Goal: Task Accomplishment & Management: Manage account settings

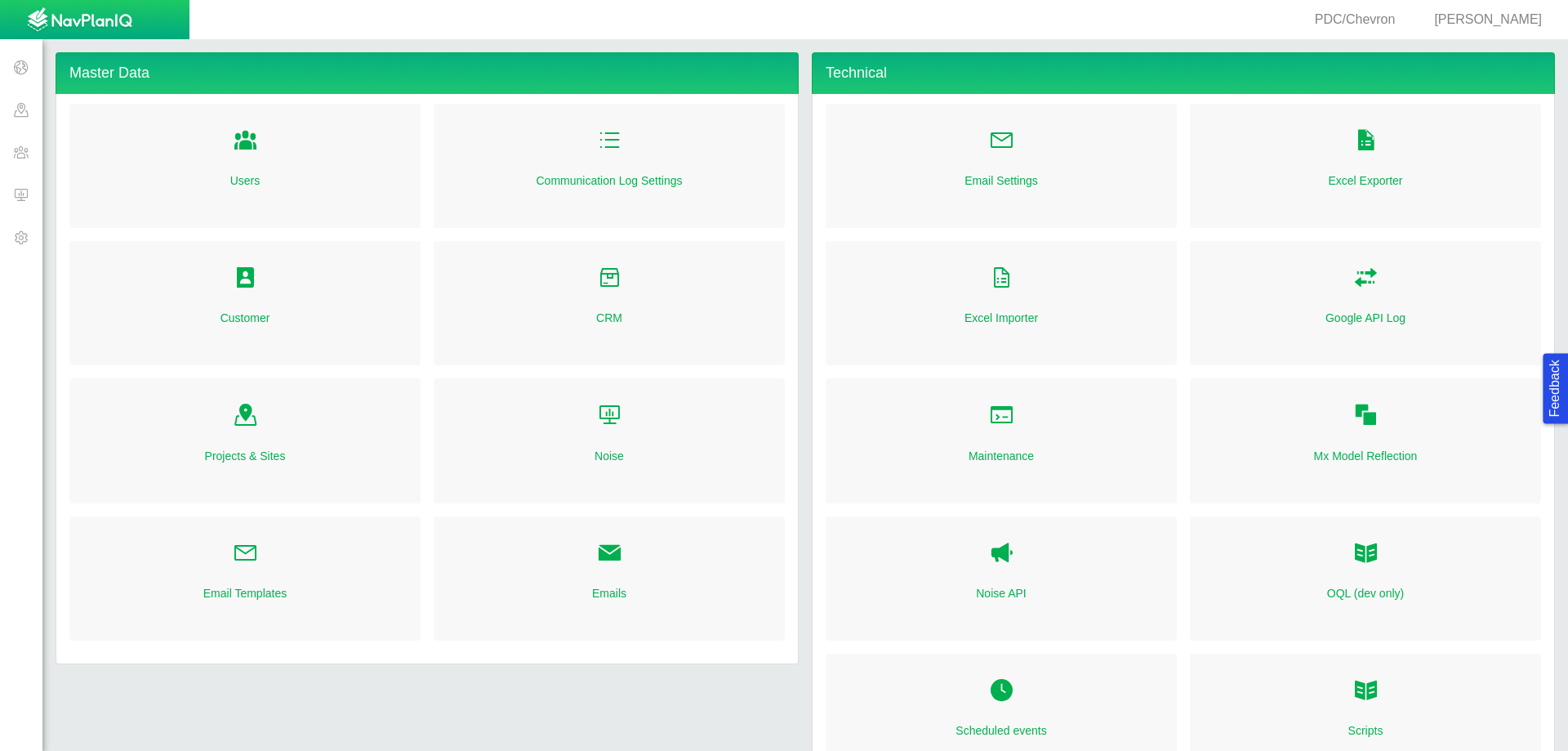
click at [10, 116] on span at bounding box center [21, 109] width 42 height 42
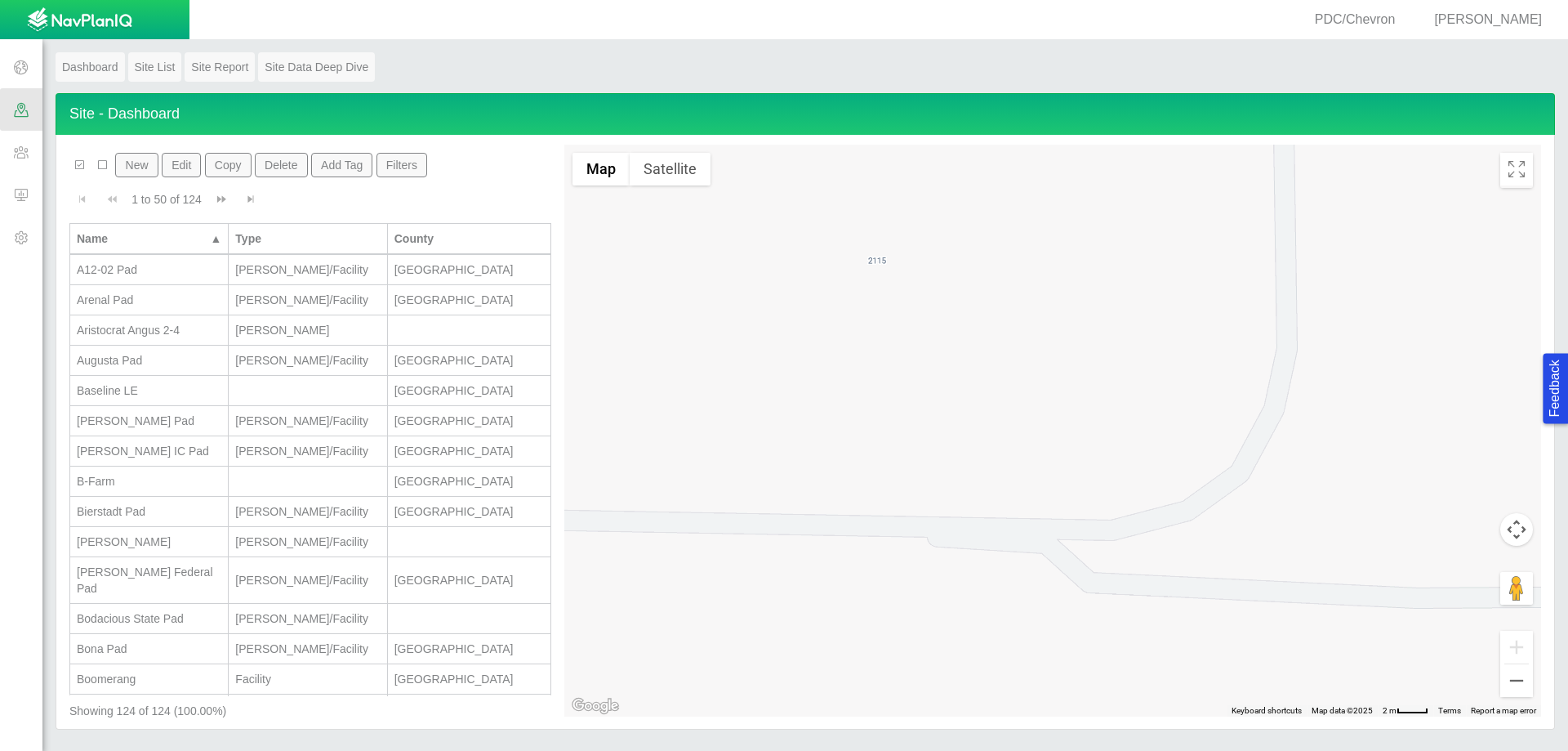
click at [24, 151] on span at bounding box center [21, 151] width 42 height 42
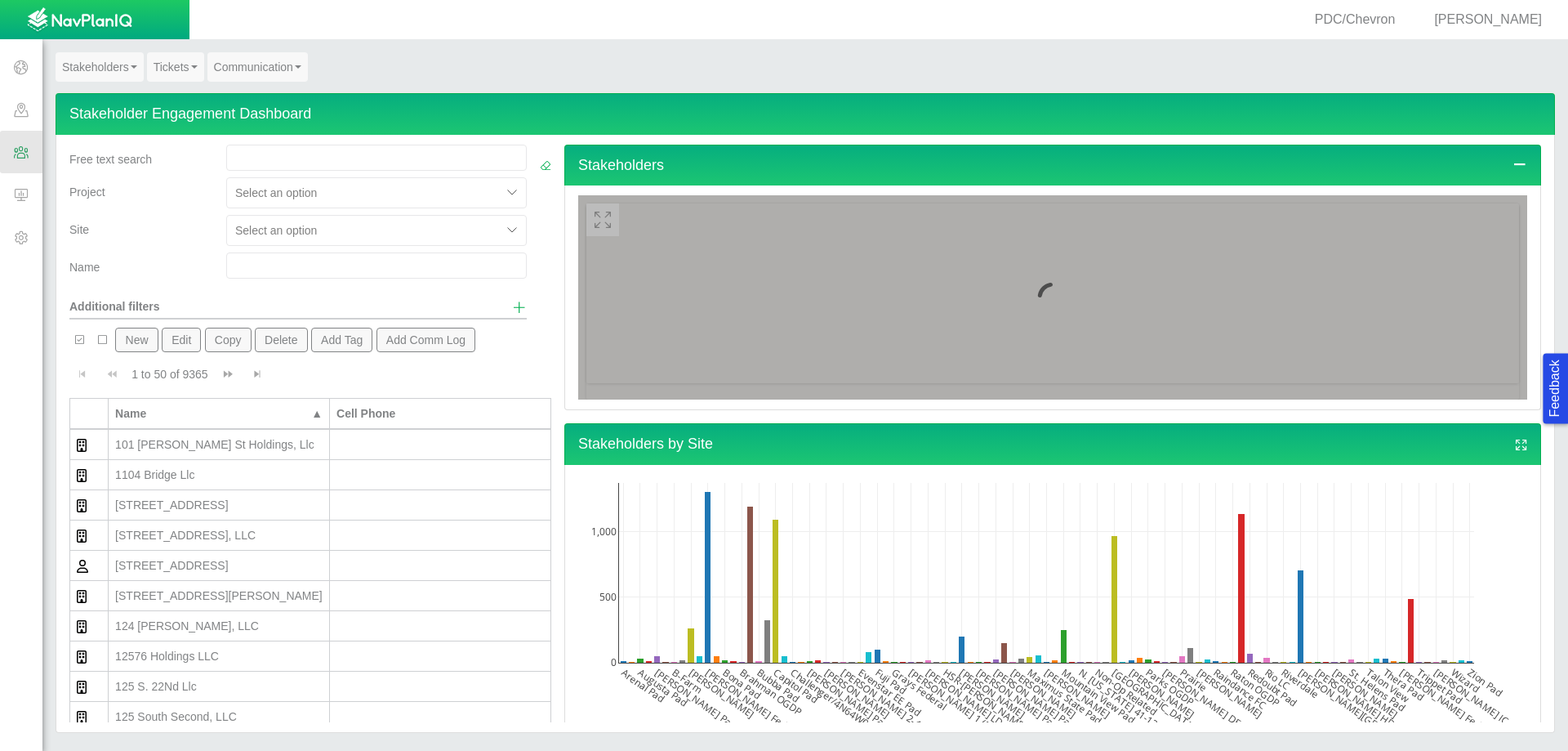
click at [166, 72] on link "Tickets" at bounding box center [175, 67] width 57 height 29
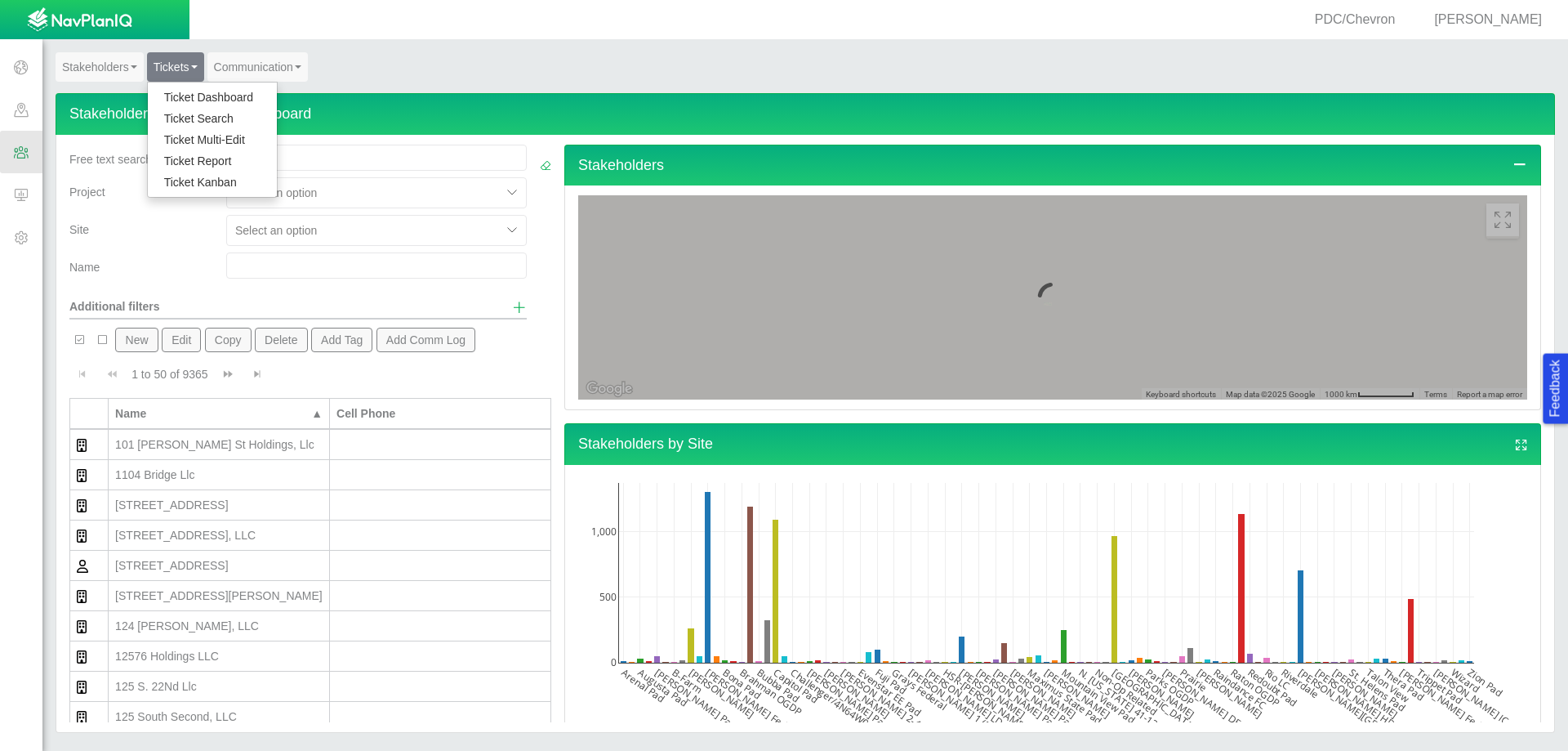
click at [192, 98] on link "Ticket Dashboard" at bounding box center [211, 97] width 129 height 22
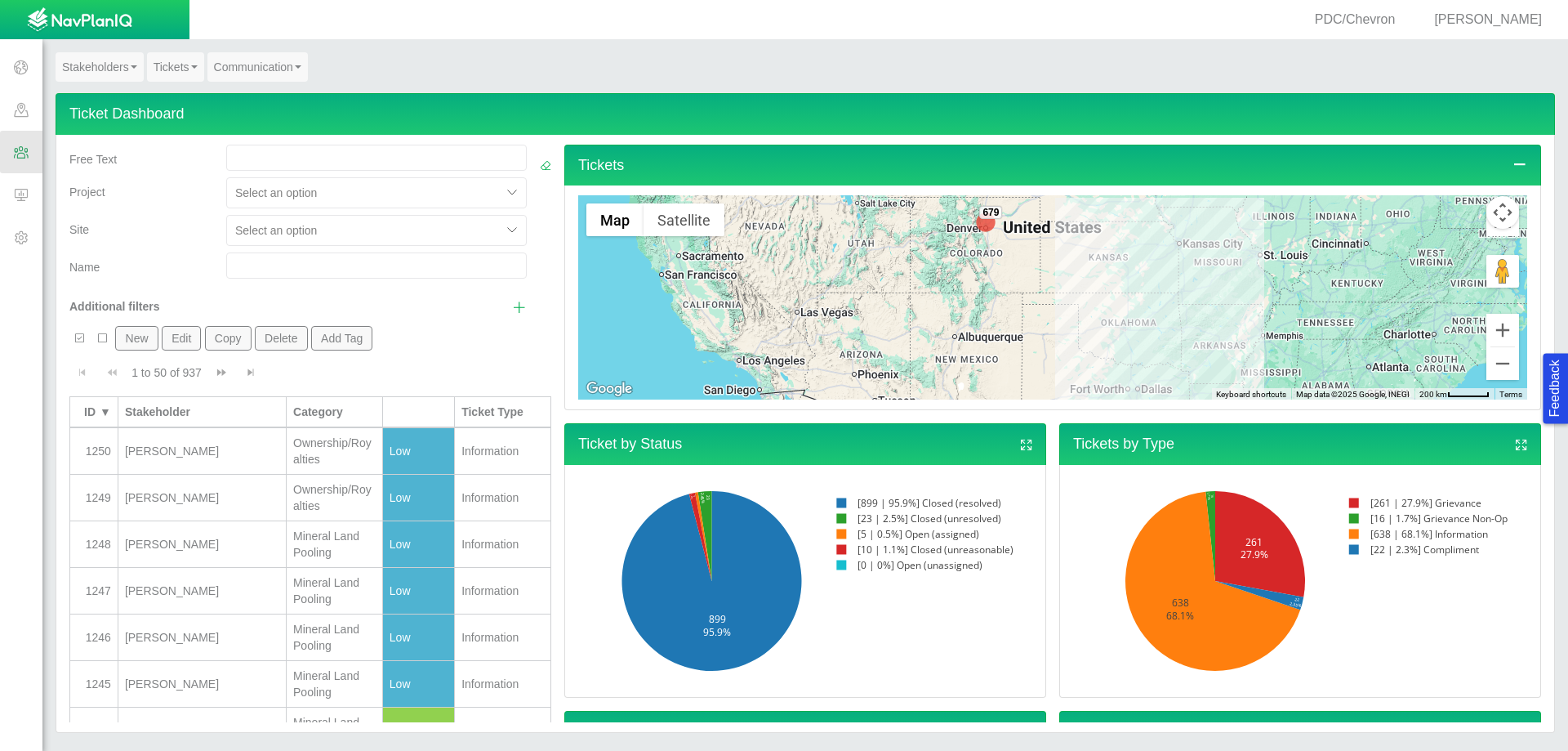
click at [512, 310] on span "Show additional filters" at bounding box center [520, 307] width 15 height 15
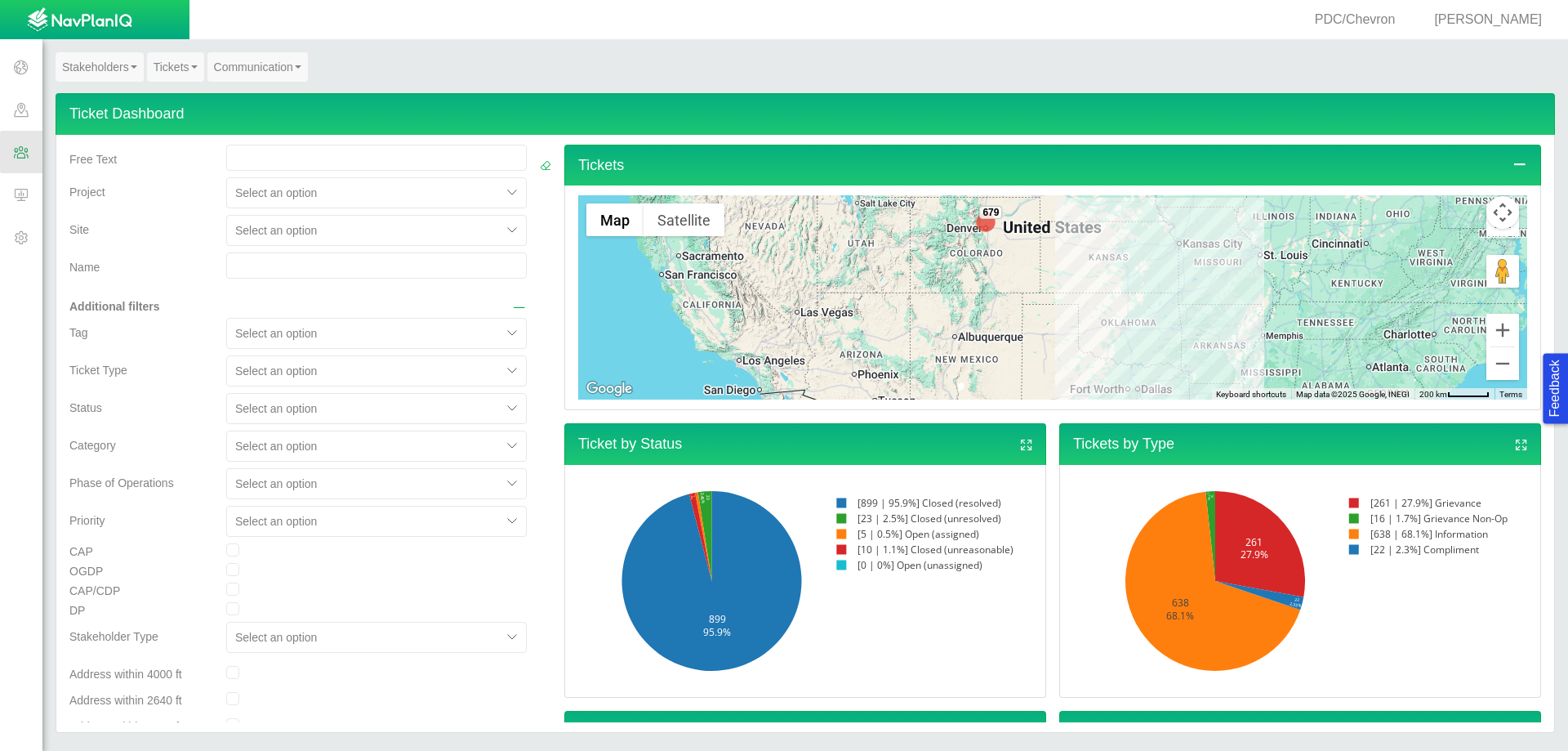
click at [263, 371] on div at bounding box center [364, 371] width 258 height 20
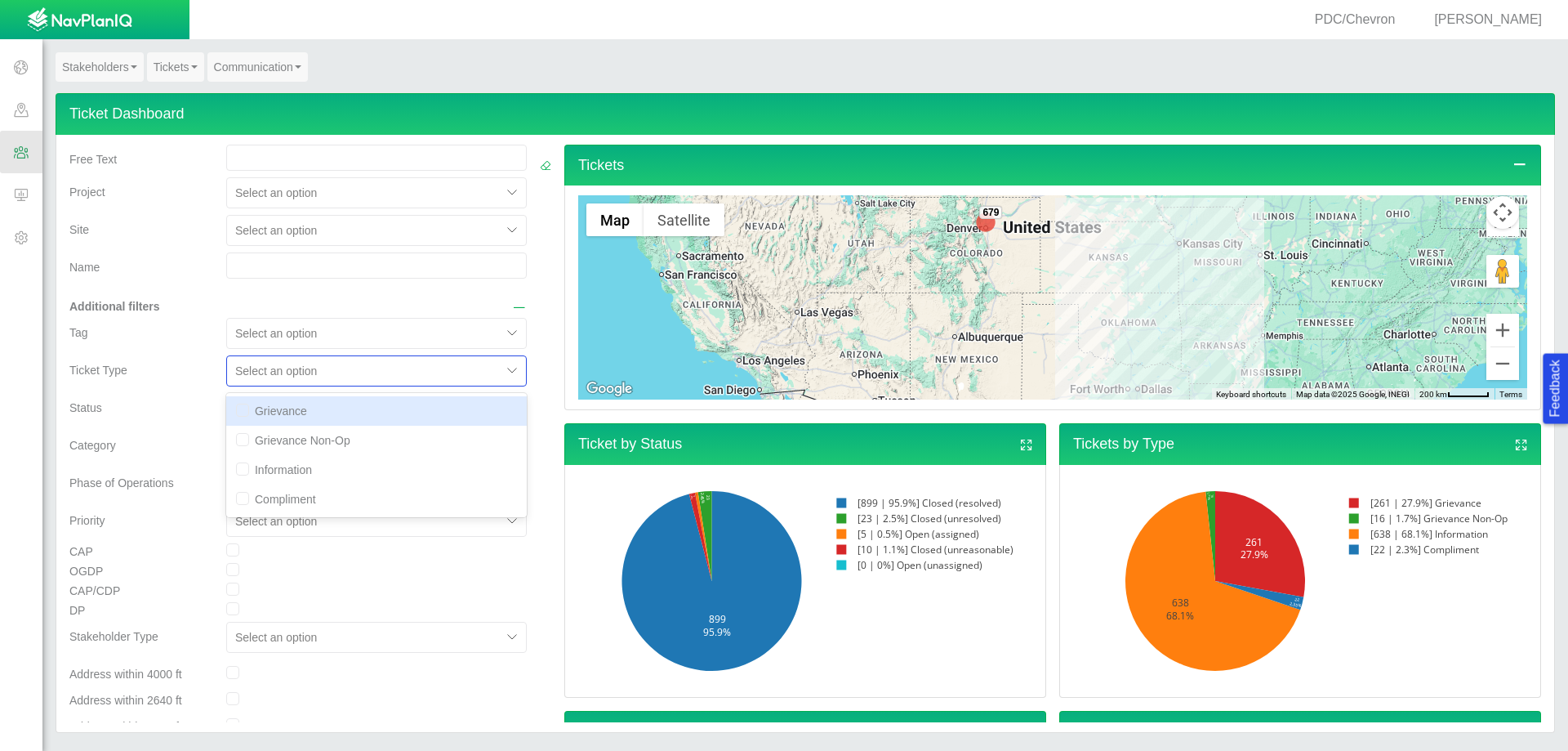
click at [289, 412] on div "Grievance" at bounding box center [376, 410] width 300 height 29
checkbox input "true"
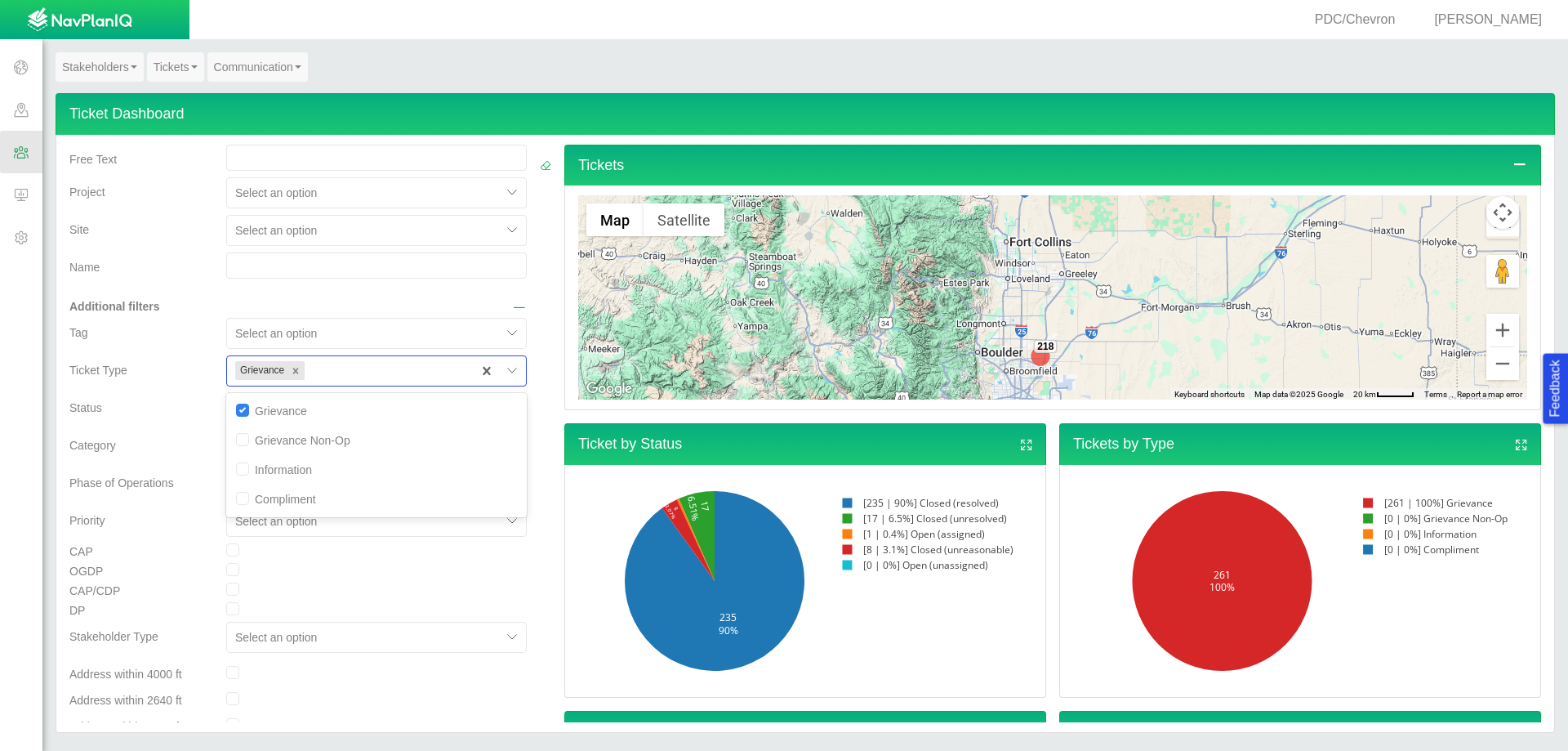
click at [533, 391] on div at bounding box center [545, 509] width 24 height 728
click at [254, 235] on div at bounding box center [364, 230] width 258 height 20
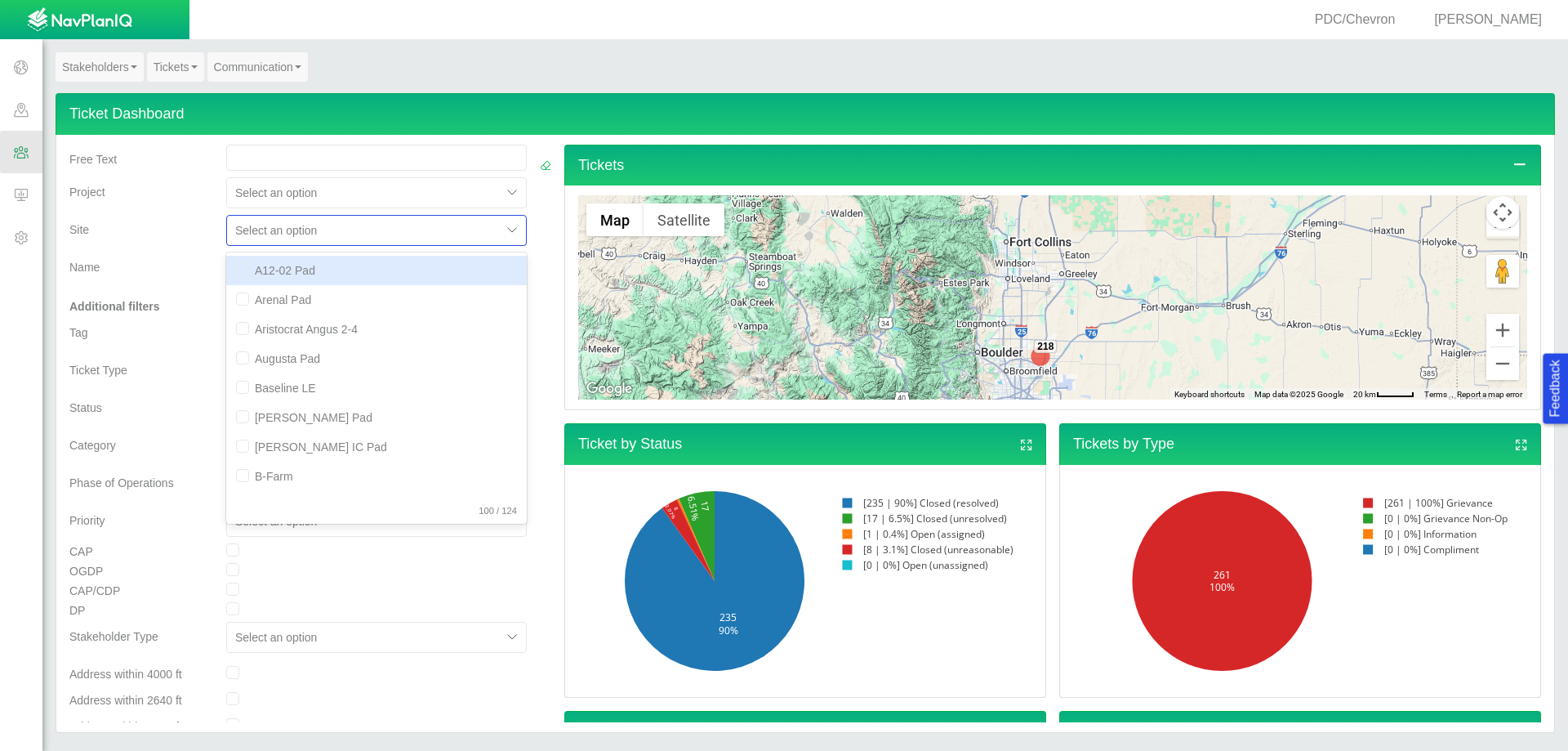
click at [516, 72] on div "Stakeholders Engagement Dashboard Stakeholder Search Stakeholder Multi-Edit Sta…" at bounding box center [804, 73] width 1499 height 41
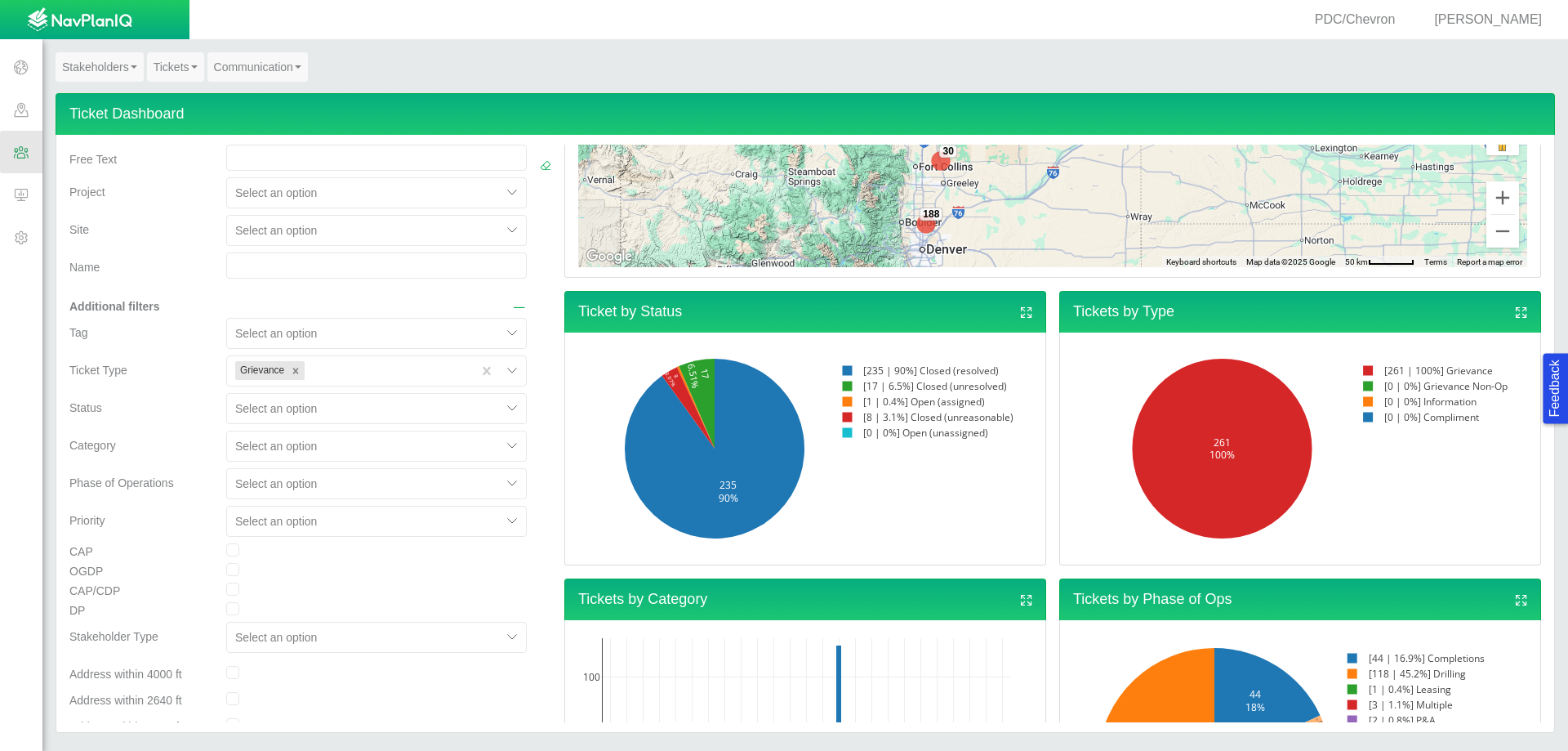
scroll to position [63, 0]
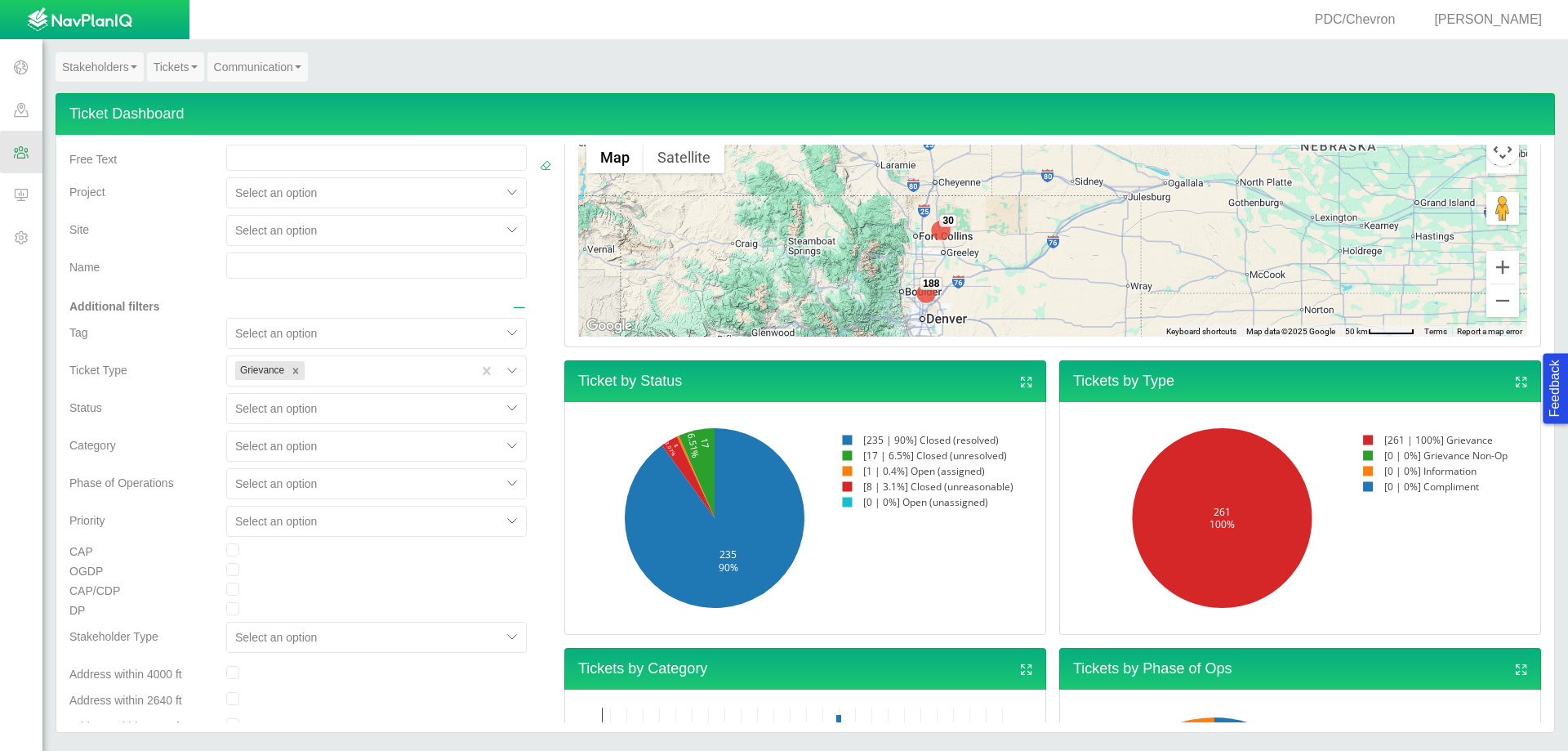
click at [281, 235] on div at bounding box center [364, 230] width 258 height 20
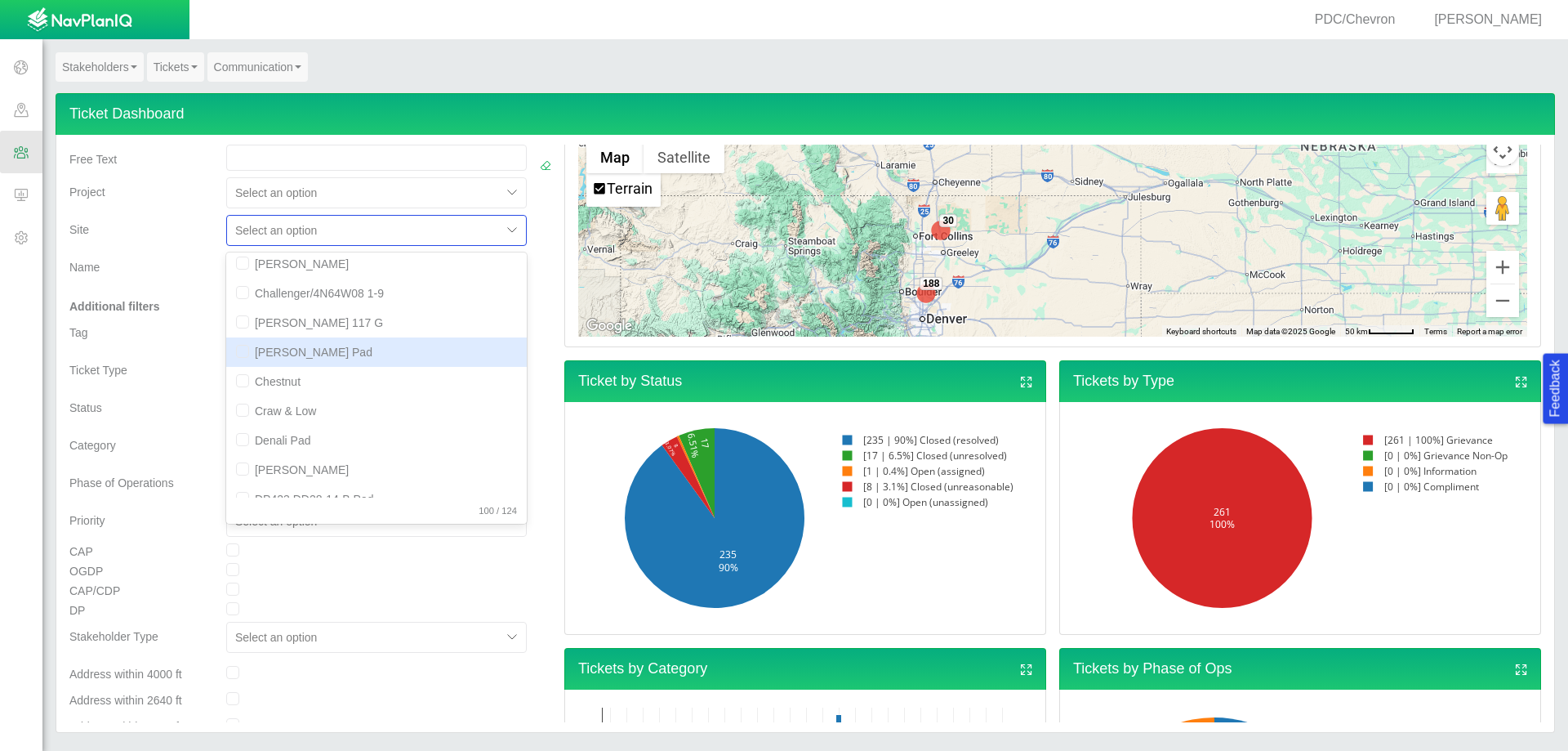
click at [556, 81] on div "Stakeholders Engagement Dashboard Stakeholder Search Stakeholder Multi-Edit Sta…" at bounding box center [804, 73] width 1499 height 41
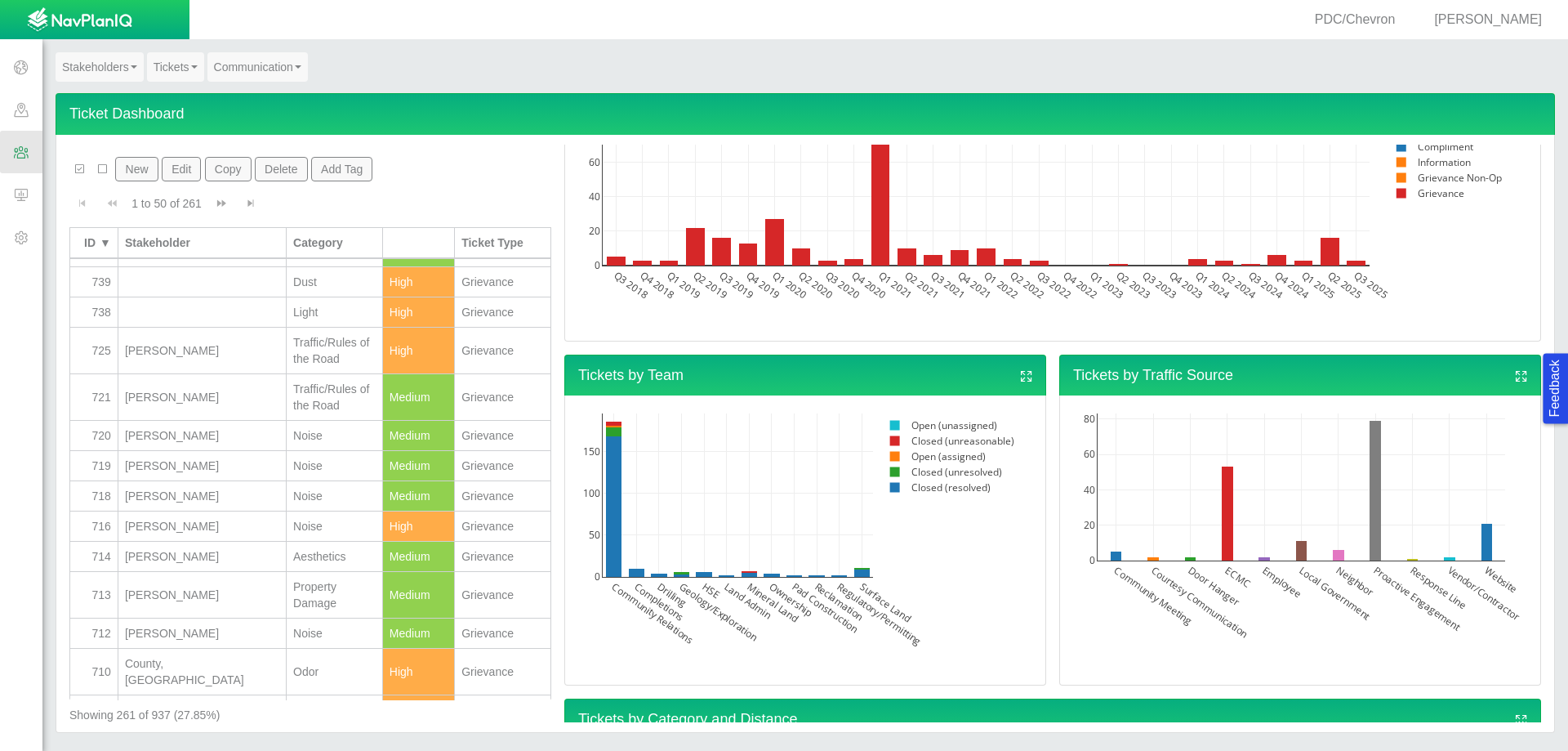
scroll to position [1201, 0]
